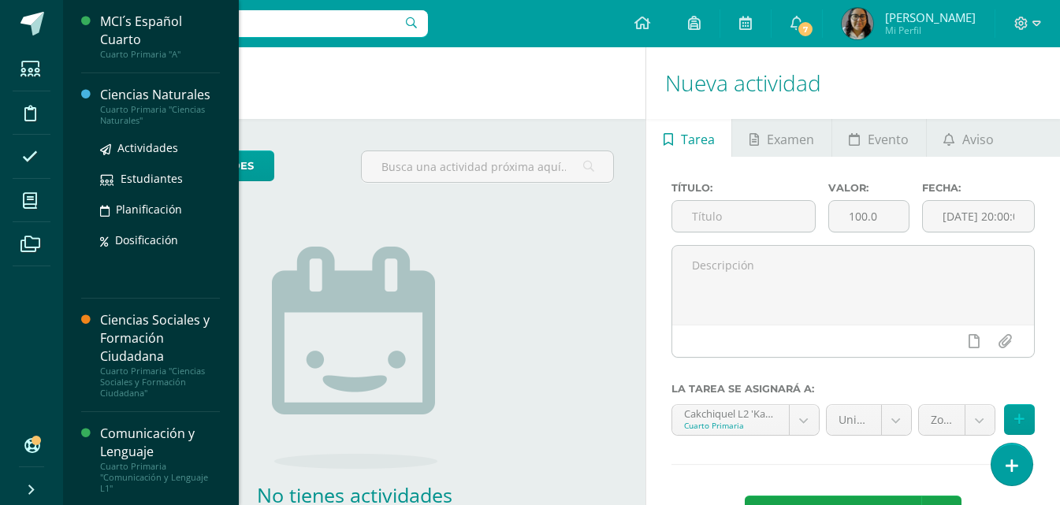
click at [174, 98] on div "Ciencias Naturales" at bounding box center [160, 95] width 120 height 18
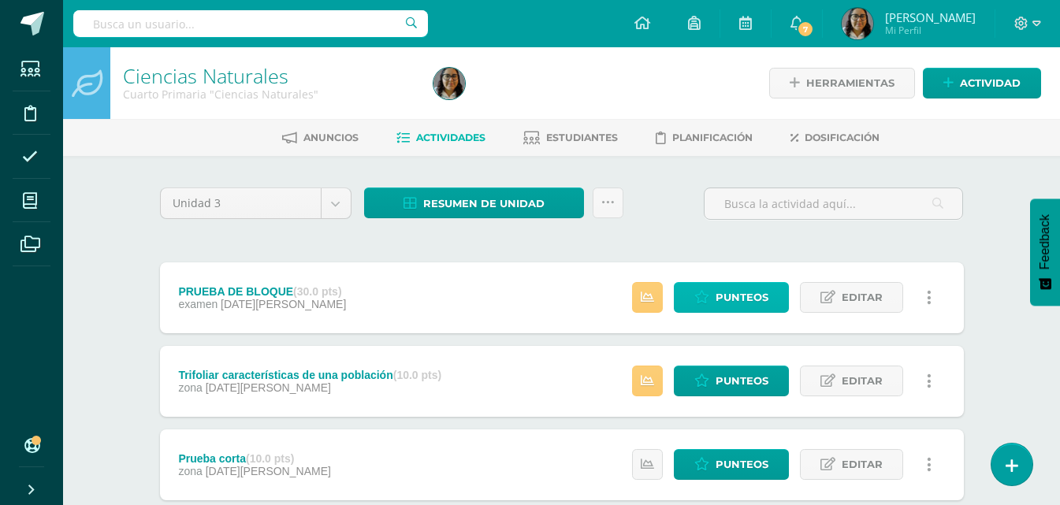
click at [728, 294] on span "Punteos" at bounding box center [741, 297] width 53 height 29
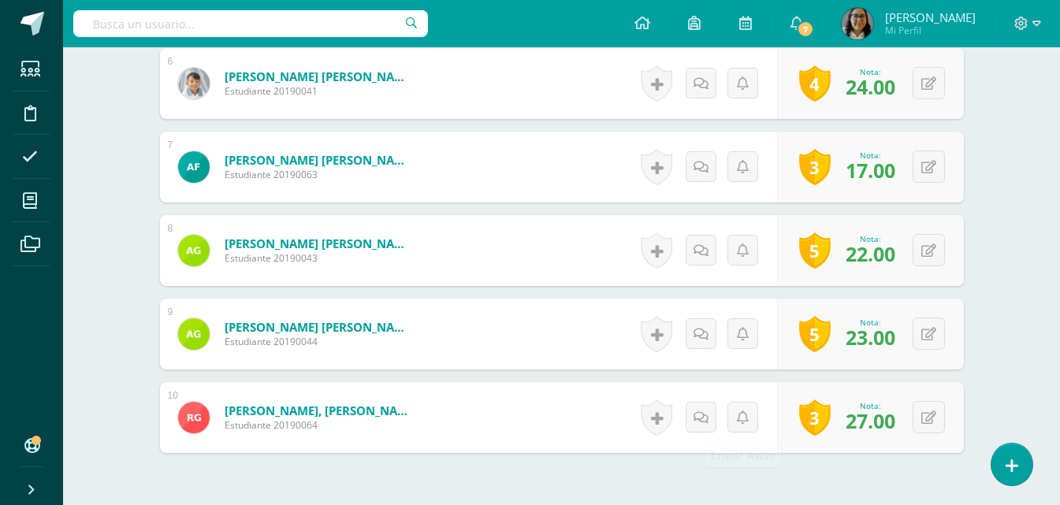
scroll to position [867, 0]
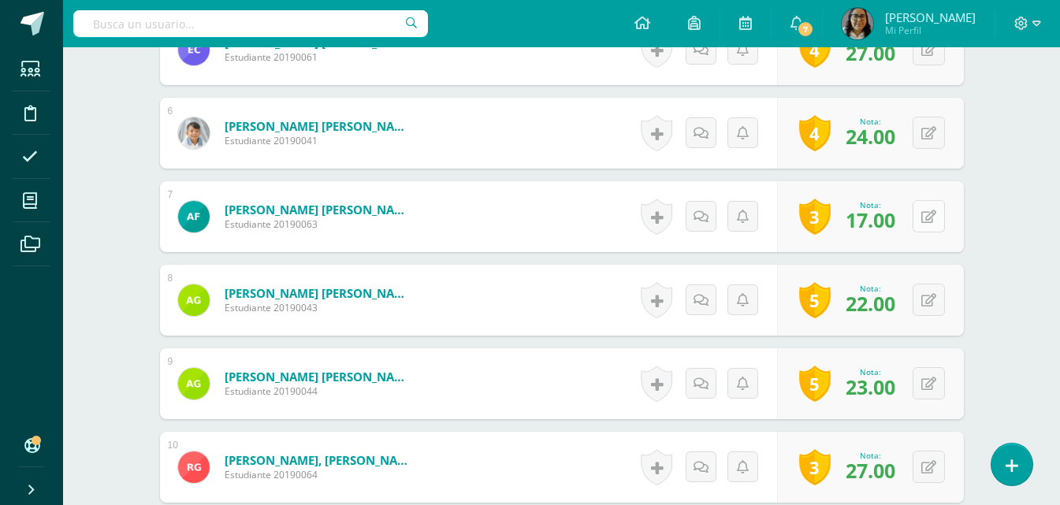
click at [935, 214] on button at bounding box center [928, 216] width 32 height 32
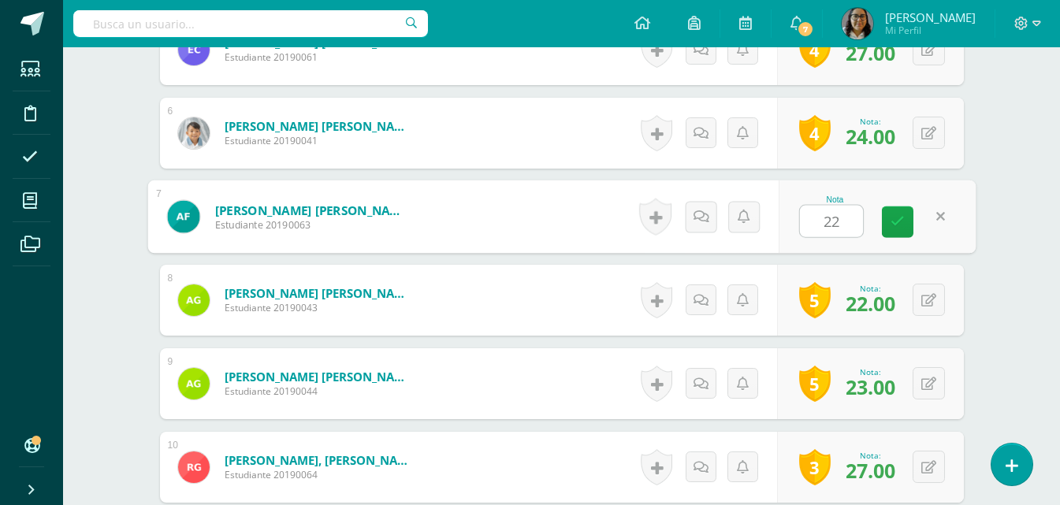
scroll to position [868, 0]
type input "22"
click at [993, 226] on div "¿Estás seguro que quieres eliminar esta actividad? Esto borrará la actividad y …" at bounding box center [561, 406] width 867 height 2237
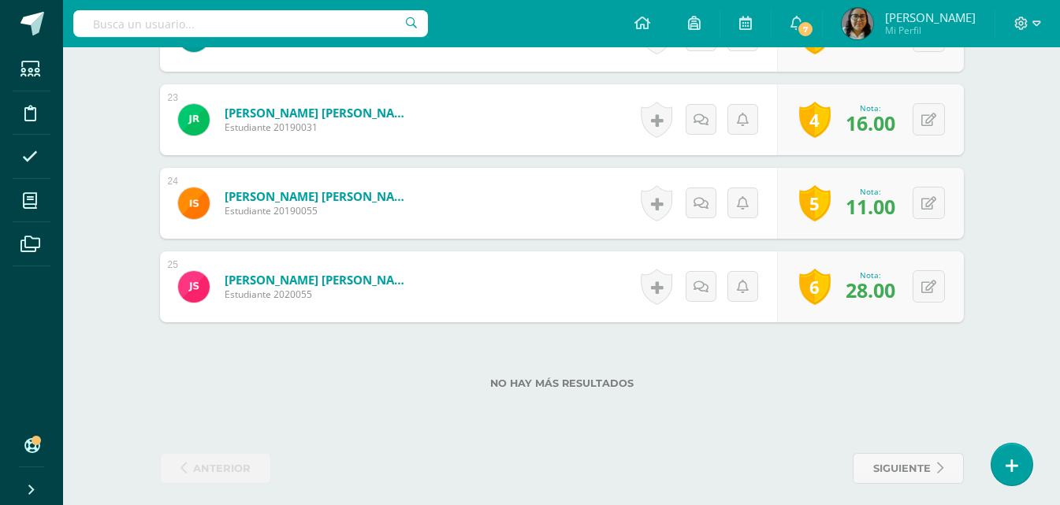
scroll to position [2311, 0]
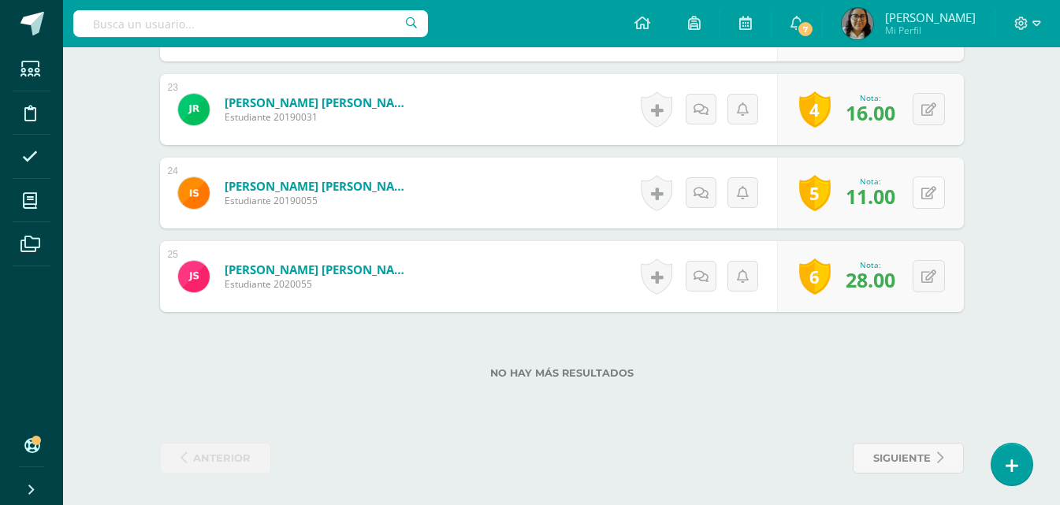
click at [939, 195] on button at bounding box center [928, 192] width 32 height 32
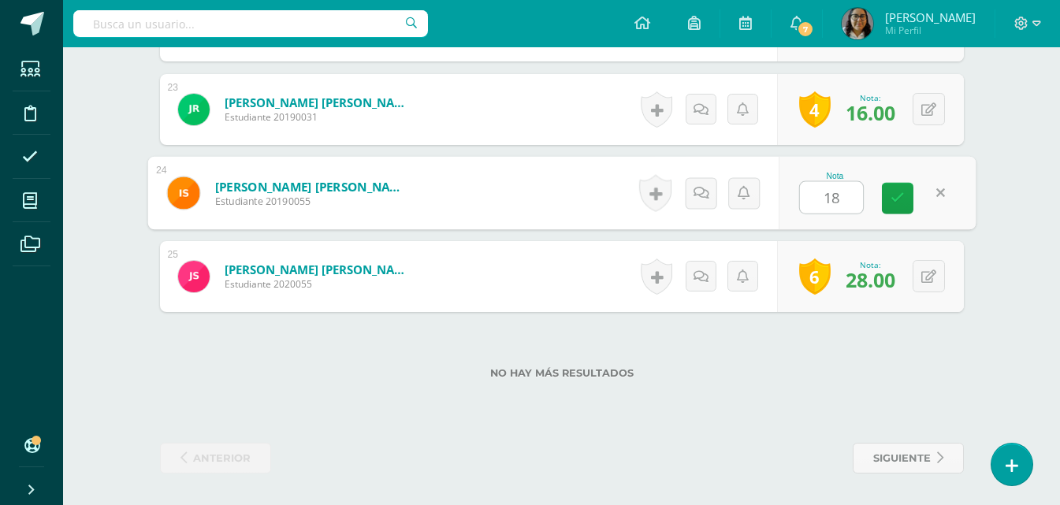
type input "18"
